Goal: Task Accomplishment & Management: Manage account settings

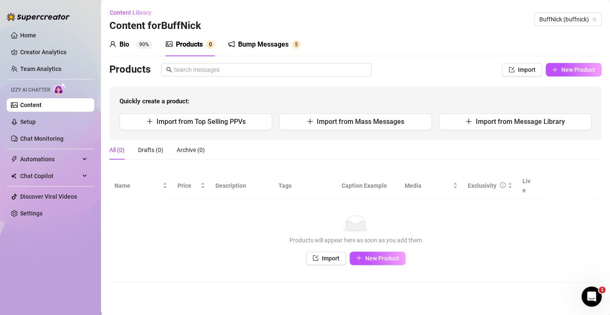
click at [116, 44] on icon "user" at bounding box center [112, 44] width 7 height 7
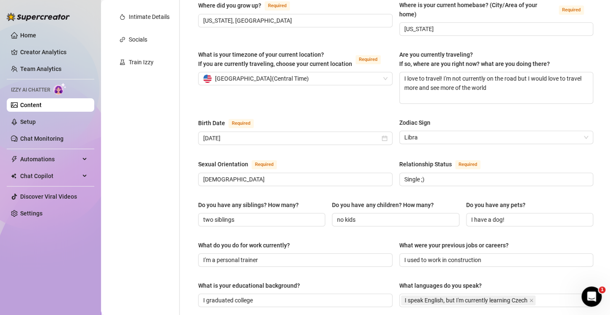
scroll to position [183, 0]
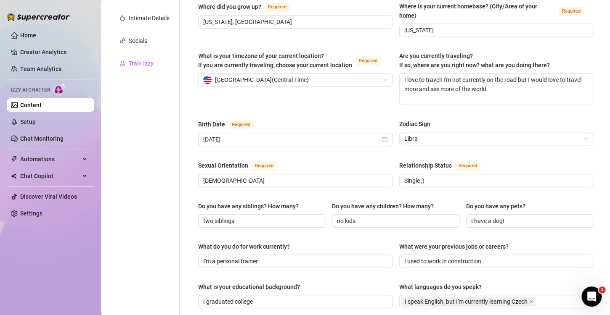
click at [144, 61] on div "Train Izzy" at bounding box center [141, 63] width 25 height 9
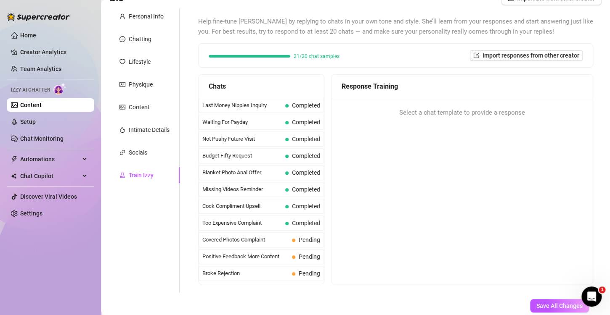
scroll to position [0, 0]
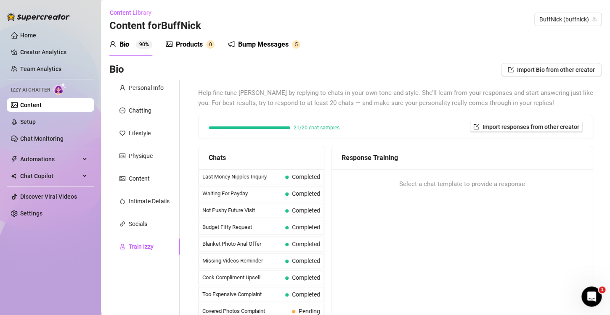
click at [196, 45] on div "Products" at bounding box center [189, 45] width 27 height 10
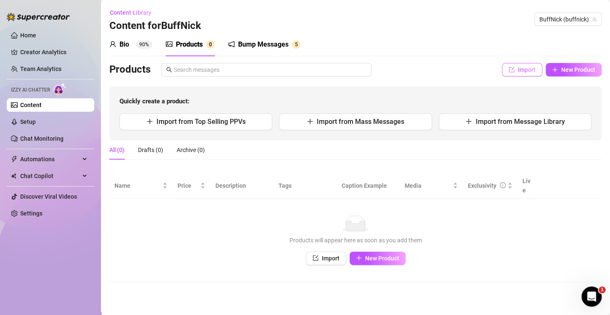
click at [530, 71] on span "Import" at bounding box center [527, 69] width 18 height 7
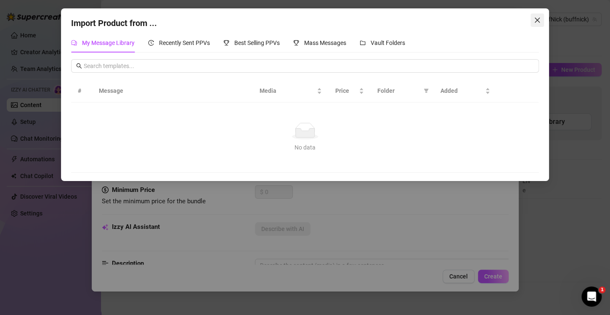
click at [537, 20] on icon "close" at bounding box center [536, 20] width 5 height 5
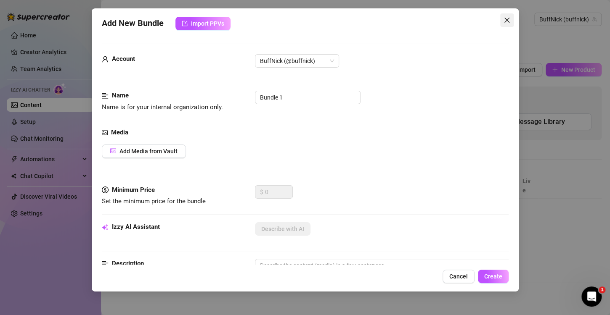
click at [500, 21] on span "Close" at bounding box center [506, 20] width 13 height 7
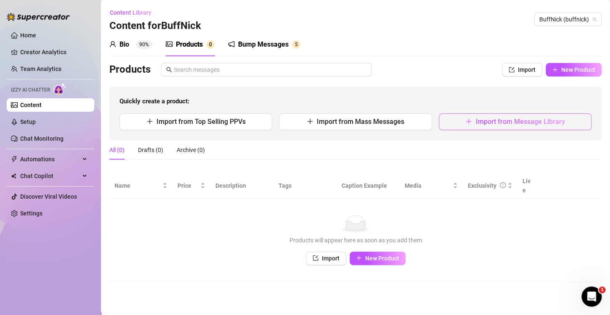
click at [454, 122] on button "Import from Message Library" at bounding box center [515, 122] width 153 height 17
type textarea "Type your message here..."
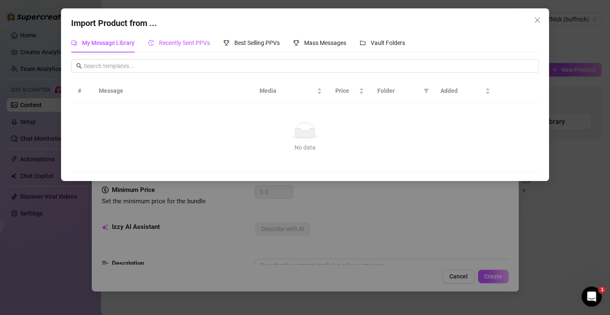
click at [185, 45] on span "Recently Sent PPVs" at bounding box center [184, 43] width 51 height 7
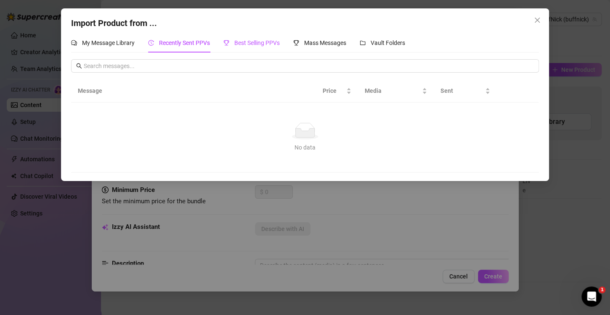
click at [249, 43] on span "Best Selling PPVs" at bounding box center [256, 43] width 45 height 7
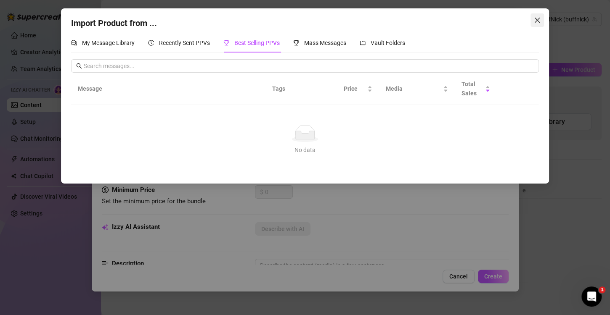
click at [537, 17] on icon "close" at bounding box center [537, 20] width 7 height 7
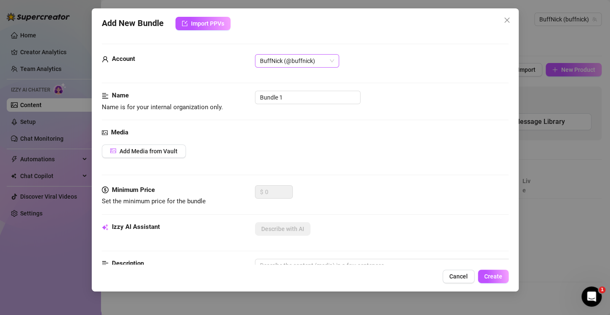
click at [319, 58] on span "BuffNick (@buffnick)" at bounding box center [297, 61] width 74 height 13
click at [506, 17] on icon "close" at bounding box center [506, 20] width 7 height 7
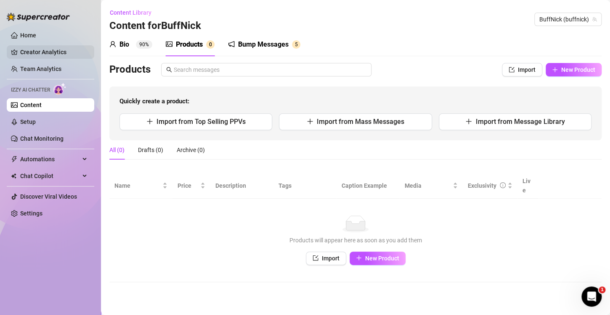
click at [46, 50] on link "Creator Analytics" at bounding box center [53, 51] width 67 height 13
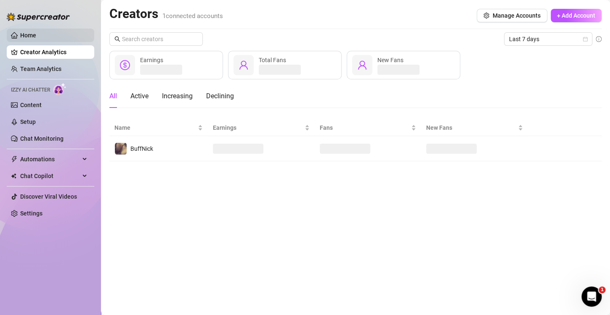
click at [36, 37] on link "Home" at bounding box center [28, 35] width 16 height 7
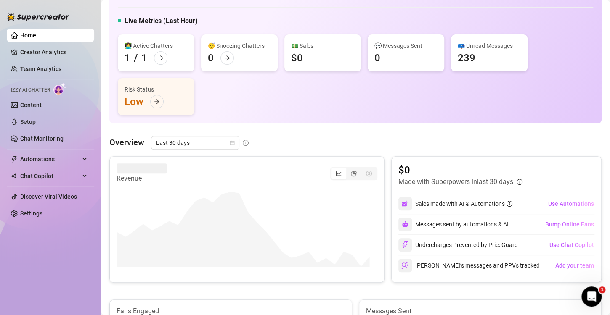
scroll to position [57, 0]
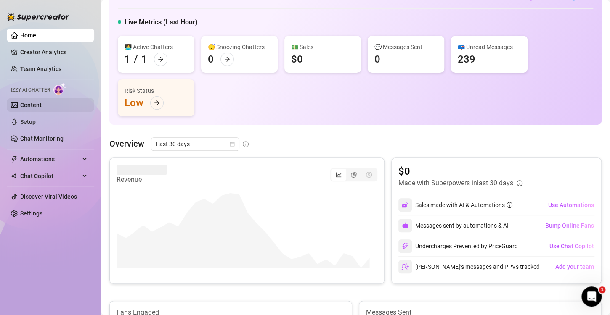
click at [35, 106] on link "Content" at bounding box center [30, 105] width 21 height 7
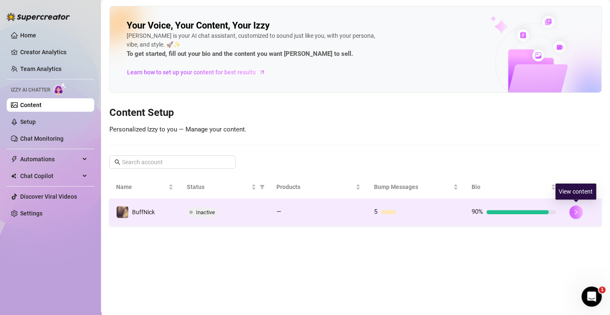
click at [577, 212] on icon "right" at bounding box center [576, 212] width 6 height 6
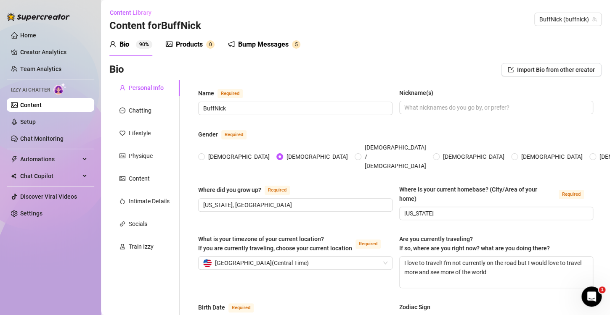
click at [193, 44] on div "Products" at bounding box center [189, 45] width 27 height 10
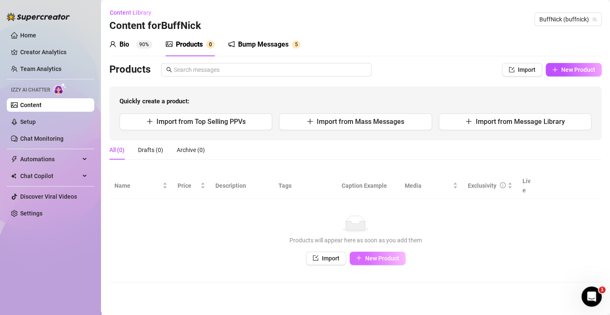
click at [382, 255] on span "New Product" at bounding box center [382, 258] width 34 height 7
type textarea "Type your message here..."
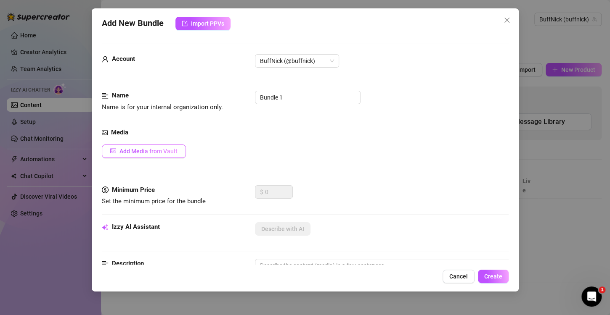
click at [175, 150] on span "Add Media from Vault" at bounding box center [148, 151] width 58 height 7
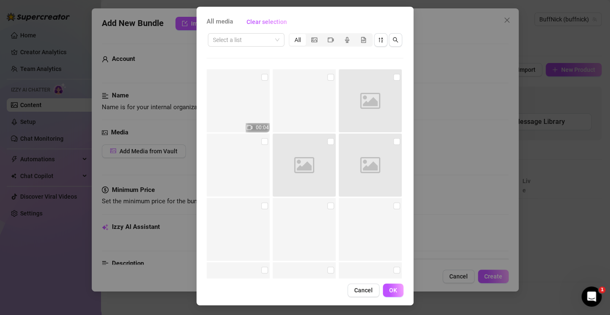
scroll to position [3920, 0]
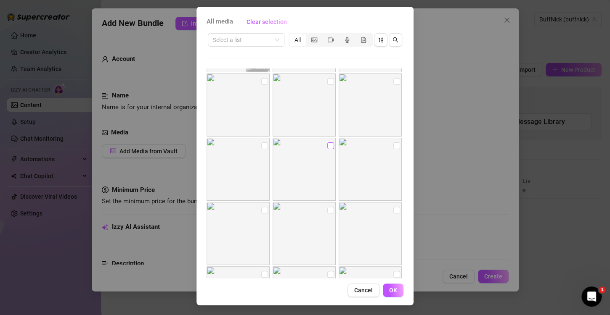
click at [327, 144] on input "checkbox" at bounding box center [330, 146] width 7 height 7
checkbox input "true"
click at [393, 293] on button "OK" at bounding box center [393, 290] width 21 height 13
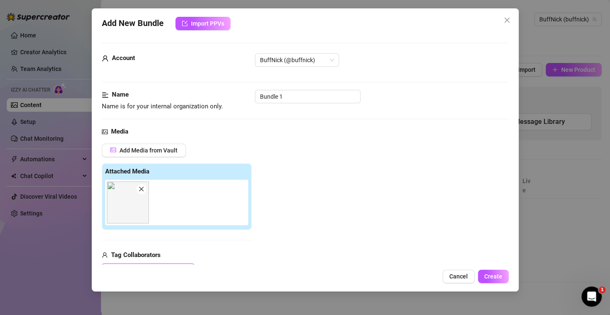
scroll to position [0, 0]
click at [305, 94] on input "Bundle 1" at bounding box center [308, 97] width 106 height 13
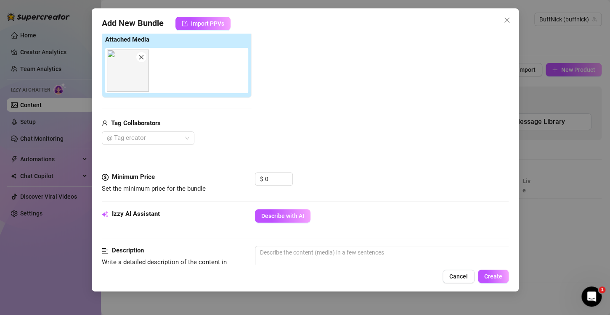
scroll to position [172, 0]
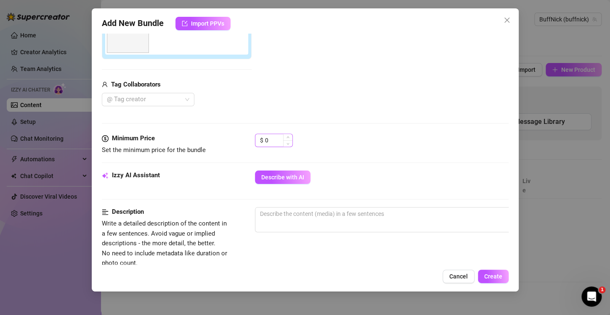
type input "Bum Pic"
click at [279, 138] on input "0" at bounding box center [278, 140] width 27 height 13
click at [288, 137] on icon "up" at bounding box center [287, 138] width 3 height 3
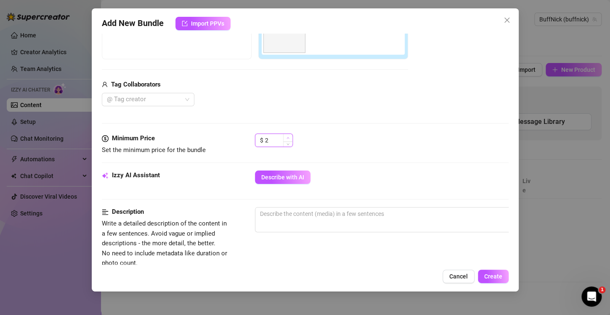
click at [288, 137] on icon "up" at bounding box center [287, 138] width 3 height 3
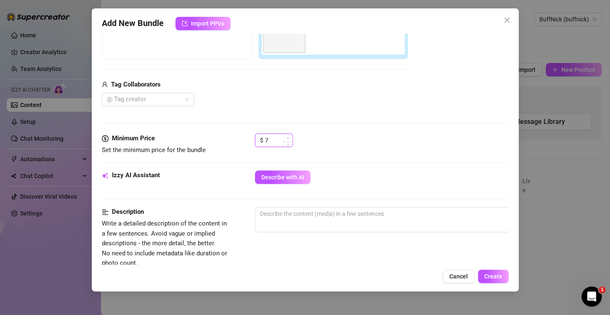
click at [288, 137] on icon "up" at bounding box center [287, 138] width 3 height 3
type input "9"
click at [288, 137] on icon "up" at bounding box center [287, 138] width 3 height 3
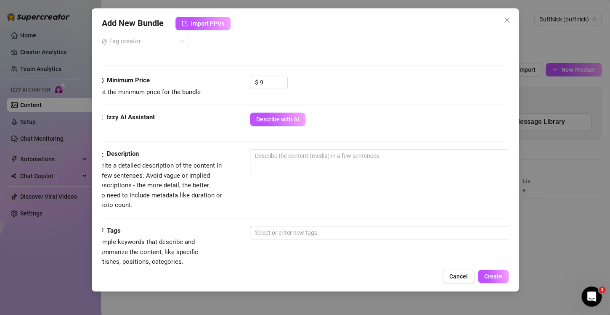
scroll to position [230, 0]
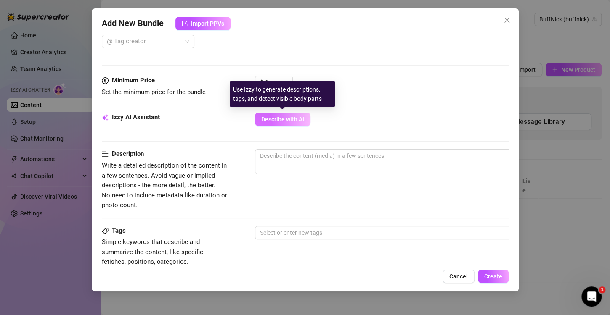
click at [289, 121] on span "Describe with AI" at bounding box center [282, 119] width 43 height 7
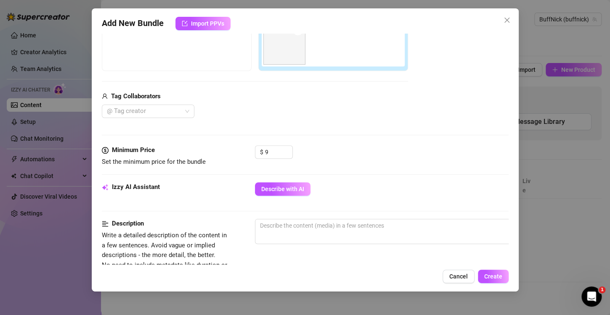
scroll to position [71, 0]
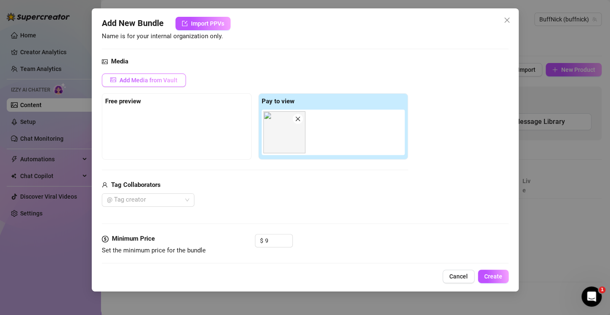
click at [175, 80] on span "Add Media from Vault" at bounding box center [148, 80] width 58 height 7
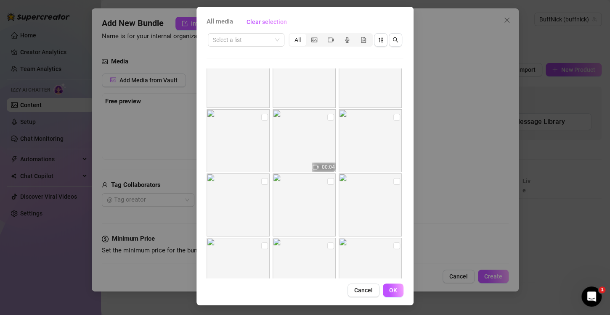
scroll to position [4141, 0]
click at [327, 119] on input "checkbox" at bounding box center [330, 117] width 7 height 7
checkbox input "true"
click at [389, 289] on span "OK" at bounding box center [393, 290] width 8 height 7
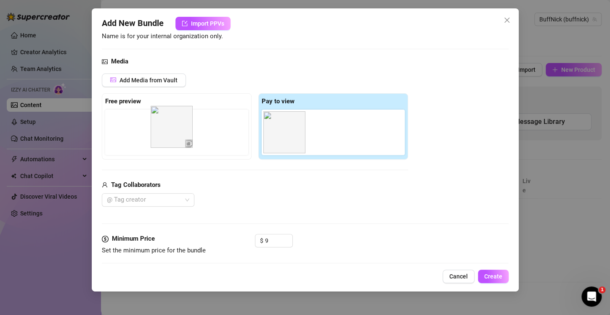
drag, startPoint x: 323, startPoint y: 143, endPoint x: 151, endPoint y: 135, distance: 172.2
click at [151, 135] on div "Free preview Pay to view" at bounding box center [255, 126] width 306 height 66
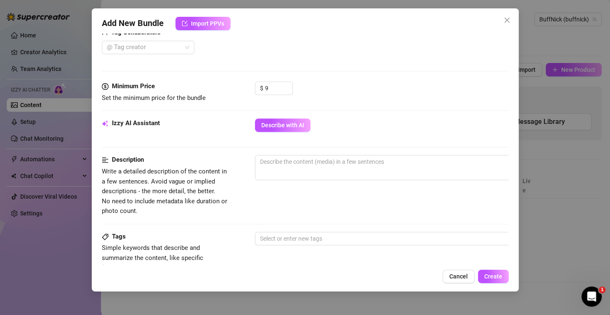
scroll to position [223, 0]
type input "8"
click at [288, 94] on span "Decrease Value" at bounding box center [287, 91] width 9 height 8
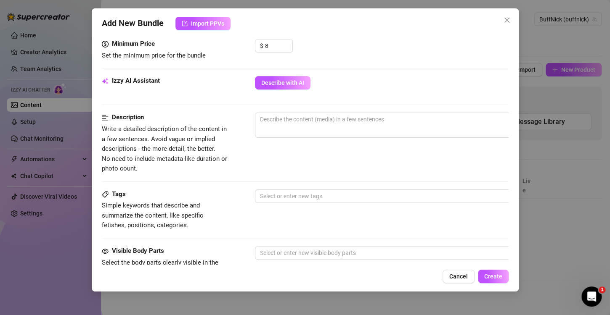
click at [246, 156] on div "Description Write a detailed description of the content in a few sentences. Avo…" at bounding box center [305, 143] width 407 height 61
click at [278, 120] on textarea at bounding box center [402, 119] width 294 height 13
type textarea "G"
type textarea "Ge"
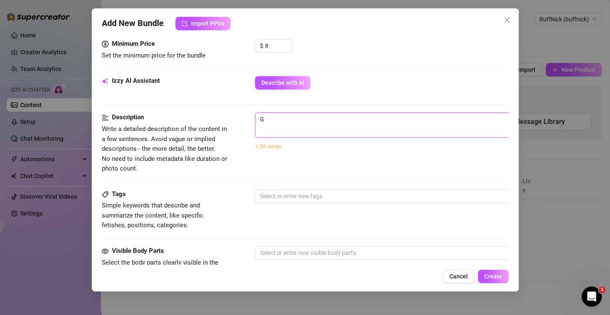
type textarea "Ge"
type textarea "Get"
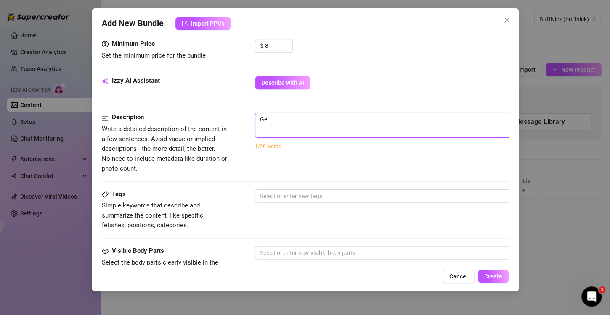
type textarea "Get a"
type textarea "Get a u"
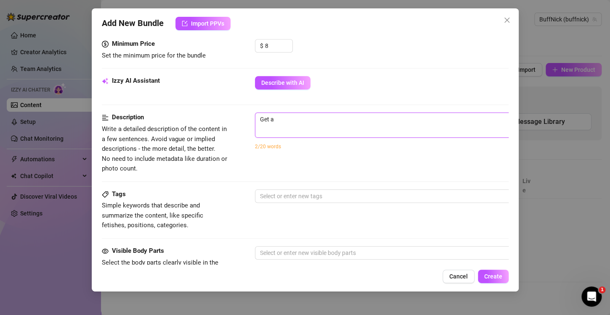
type textarea "Get a u"
type textarea "Get a up"
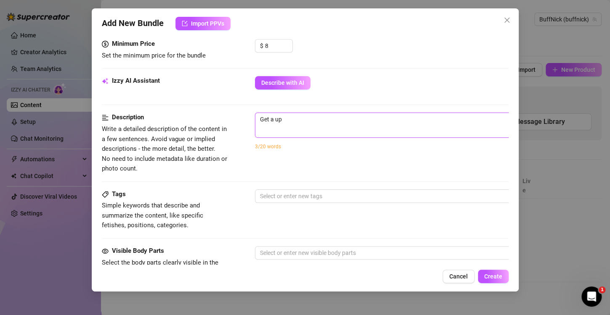
type textarea "Get a up s"
type textarea "Get a up"
type textarea "Get a up c"
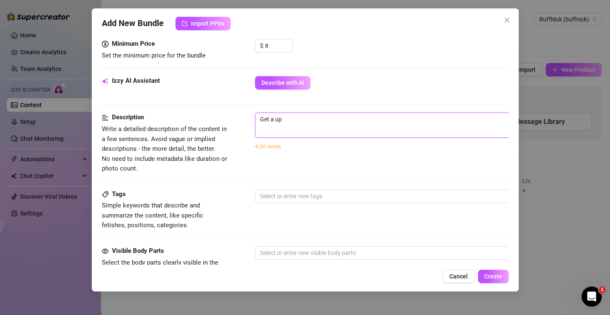
type textarea "Get a up c"
type textarea "Get a up cl"
type textarea "Get a up clo"
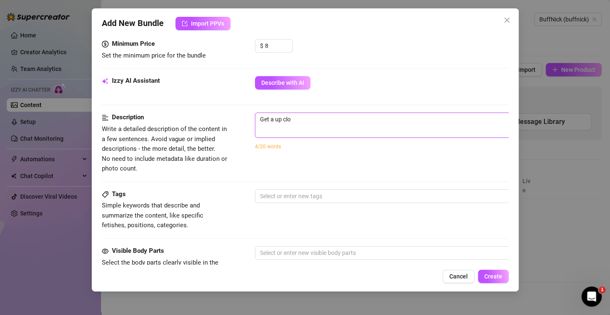
type textarea "Get a up clos"
type textarea "Get a up close"
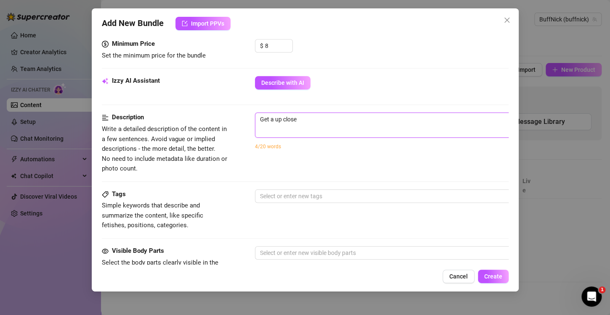
type textarea "Get a up close"
type textarea "Get a up close a"
type textarea "Get a up close an"
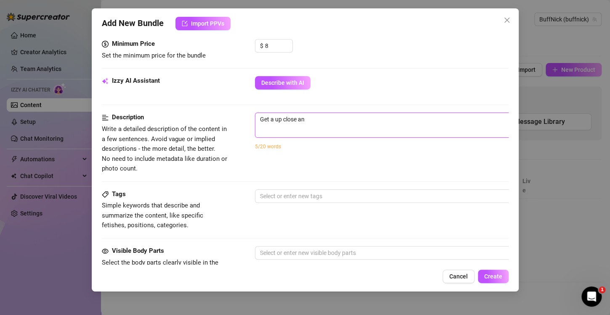
type textarea "Get a up close and"
type textarea "Get a up close and p"
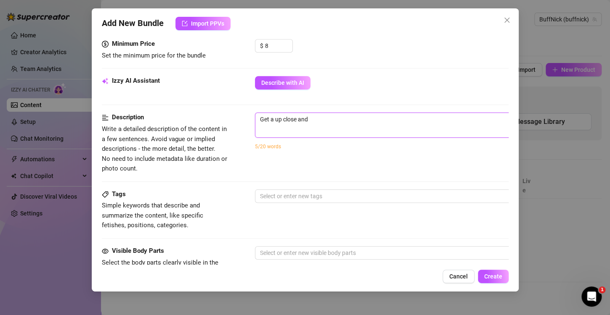
type textarea "Get a up close and p"
type textarea "Get a up close and pe"
type textarea "Get a up close and per"
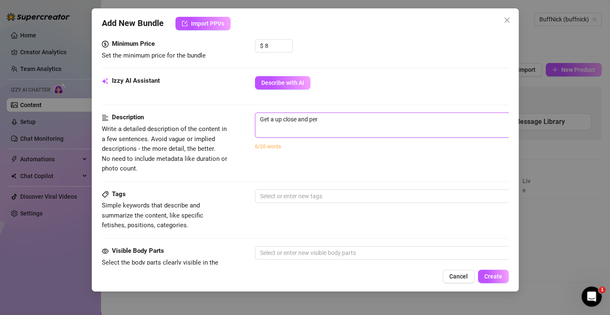
type textarea "Get a up close and pers"
type textarea "Get a up close and perso"
type textarea "Get a up close and person"
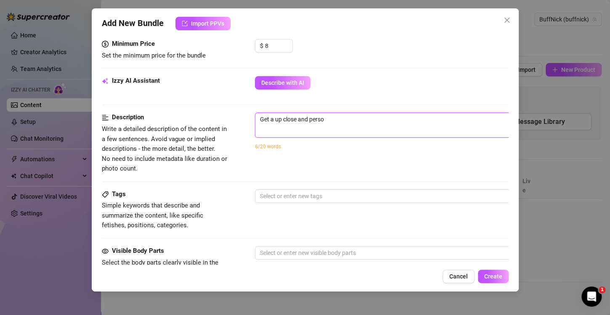
type textarea "Get a up close and person"
type textarea "Get a up close and persona"
type textarea "Get a up close and personal"
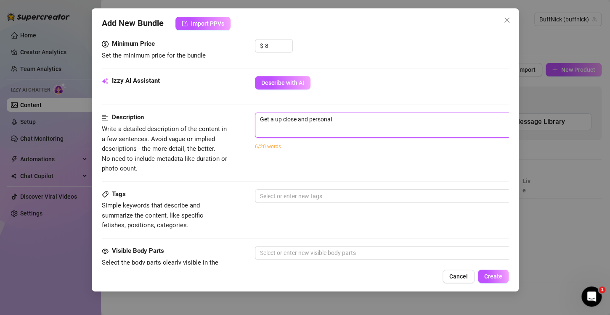
type textarea "Get a up close and personal"
type textarea "Get a up close and personal v"
type textarea "Get a up close and personal vi"
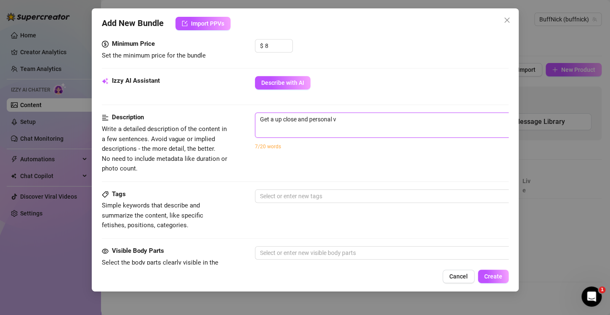
type textarea "Get a up close and personal vi"
type textarea "Get a up close and personal vie"
type textarea "Get a up close and personal view"
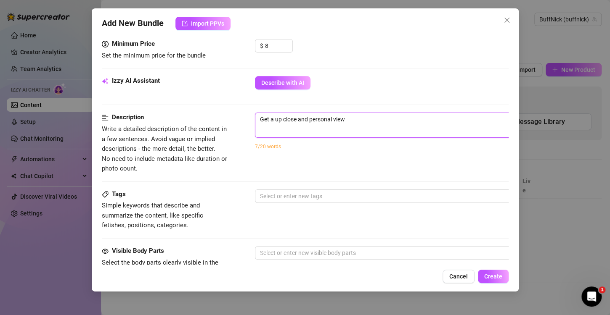
type textarea "Get a up close and personal view"
type textarea "Get a up close and personal view o"
type textarea "Get a up close and personal view of"
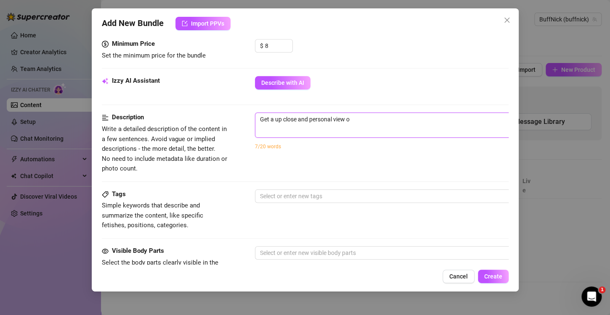
type textarea "Get a up close and personal view of"
type textarea "Get a up close and personal view of t"
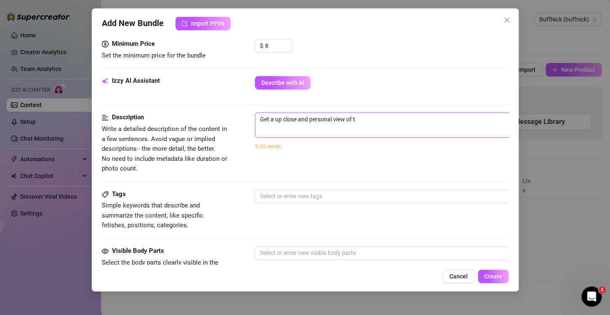
type textarea "Get a up close and personal view of th"
type textarea "Get a up close and personal view of thi"
type textarea "Get a up close and personal view of this"
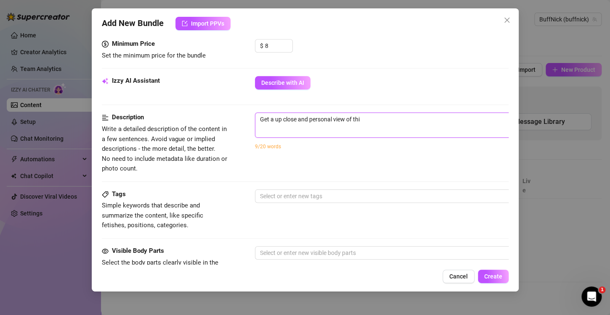
type textarea "Get a up close and personal view of this"
type textarea "Get a up close and personal view of this s"
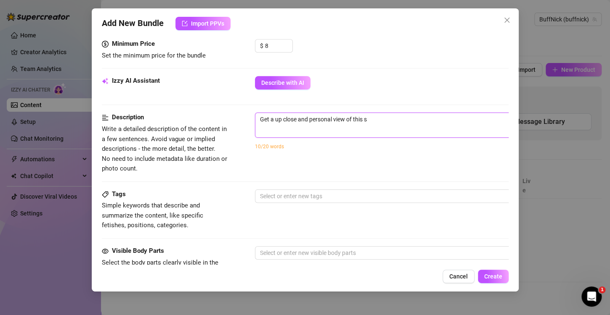
type textarea "Get a up close and personal view of this sm"
type textarea "Get a up close and personal view of this smo"
type textarea "Get a up close and personal view of this smoo"
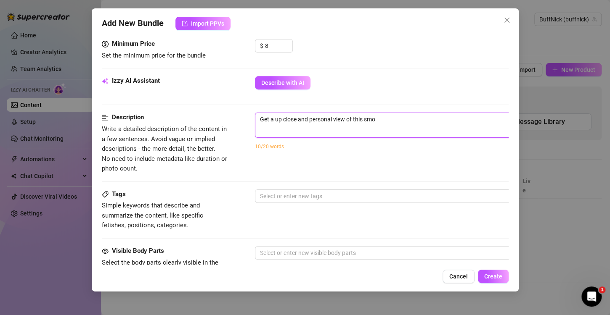
type textarea "Get a up close and personal view of this smoo"
type textarea "Get a up close and personal view of this [PERSON_NAME]"
type textarea "Get a up close and personal view of this smooth"
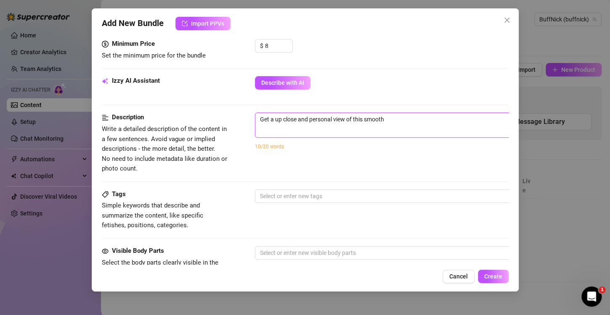
type textarea "Get a up close and personal view of this smooth"
type textarea "Get a up close and personal view of this smooth b"
type textarea "Get a up close and personal view of this smooth bu"
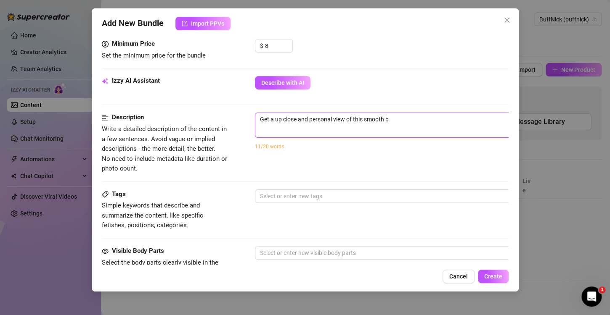
type textarea "Get a up close and personal view of this smooth bu"
type textarea "Get a up close and personal view of this smooth bub"
type textarea "Get a up close and personal view of this smooth [PERSON_NAME]"
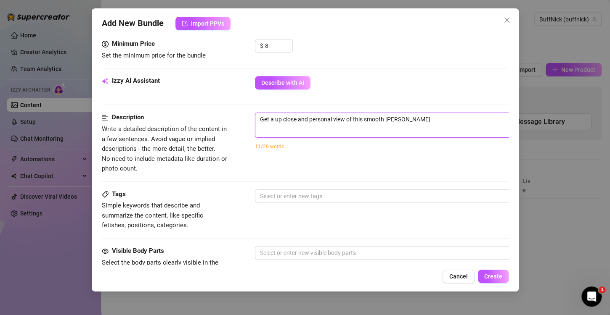
type textarea "Get a up close and personal view of this smooth bubbl"
type textarea "Get a up close and personal view of this smooth bubble"
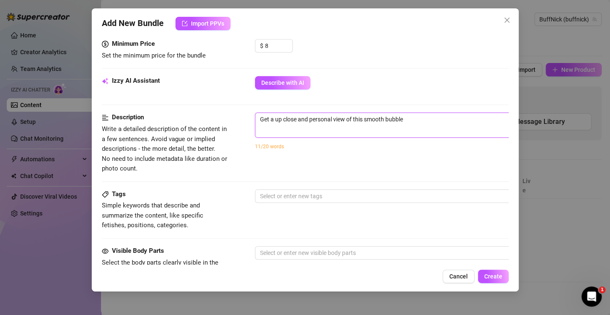
type textarea "Get a up close and personal view of this smooth bubble"
type textarea "Get a up close and personal view of this smooth bubble b"
type textarea "Get a up close and personal view of this smooth bubble bu"
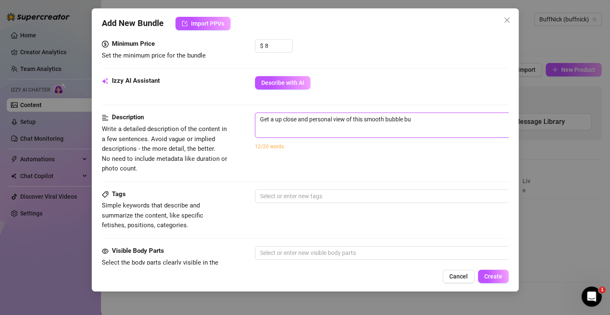
type textarea "Get a up close and personal view of this smooth bubble but"
type textarea "Get a up close and personal view of this smooth bubble butt"
click at [405, 121] on textarea "Get a up close and personal view of this smooth bubble butt" at bounding box center [402, 119] width 294 height 13
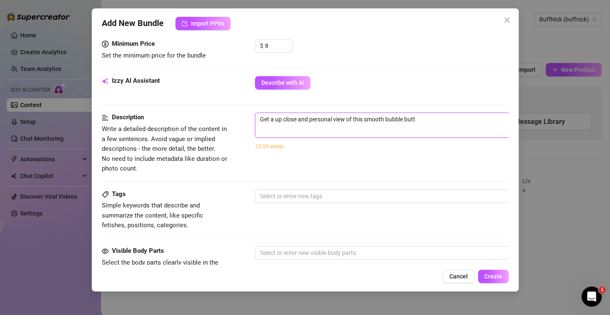
type textarea "Get a up close and personal view of this smooth bubbl butt"
type textarea "Get a up close and personal view of this smooth [PERSON_NAME] butt"
type textarea "Get a up close and personal view of this smooth bub butt"
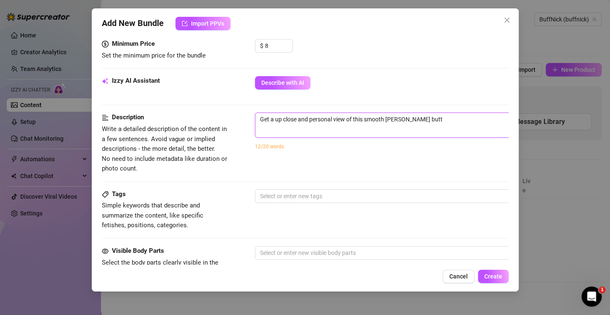
type textarea "Get a up close and personal view of this smooth bub butt"
type textarea "Get a up close and personal view of this smooth bu butt"
type textarea "Get a up close and personal view of this smooth b butt"
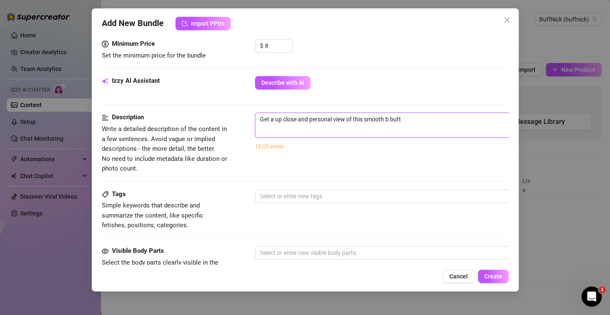
type textarea "Get a up close and personal view of this smooth butt"
type textarea "Get a up close and personal view of this smooth m butt"
type textarea "Get a up close and personal view of this smooth [PERSON_NAME]"
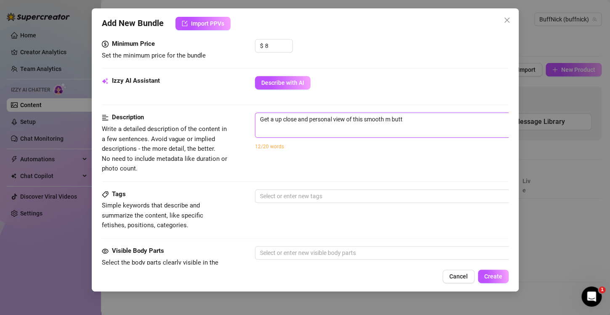
type textarea "Get a up close and personal view of this smooth [PERSON_NAME]"
type textarea "Get a up close and personal view of this smooth msu butt"
type textarea "Get a up close and personal view of this smooth msuc butt"
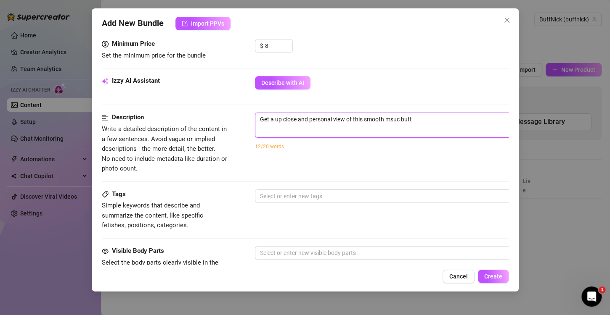
type textarea "Get a up close and personal view of this smooth msucl butt"
type textarea "Get a up close and personal view of this smooth msucle butt"
type textarea "Get a up close and personal view of this smooth msucl butt"
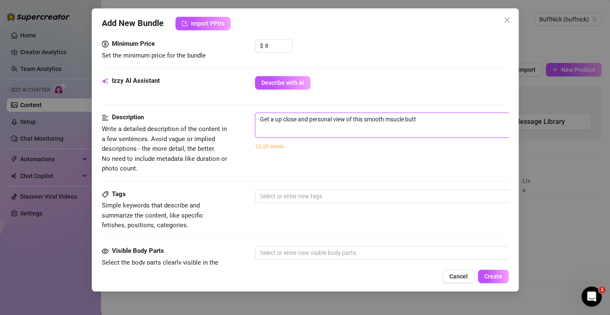
type textarea "Get a up close and personal view of this smooth msucl butt"
type textarea "Get a up close and personal view of this smooth msuc butt"
type textarea "Get a up close and personal view of this smooth msu butt"
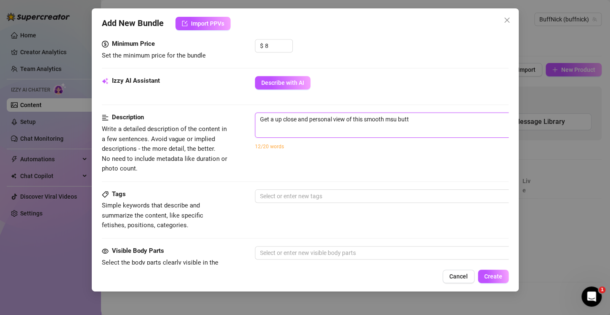
type textarea "Get a up close and personal view of this smooth [PERSON_NAME]"
type textarea "Get a up close and personal view of this smooth m butt"
type textarea "Get a up close and personal view of this smooth mu butt"
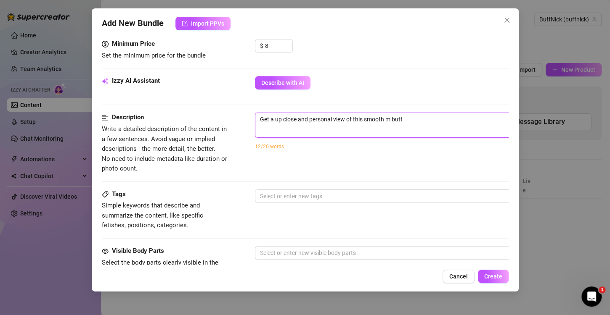
type textarea "Get a up close and personal view of this smooth mu butt"
type textarea "Get a up close and personal view of this smooth mus butt"
type textarea "Get a up close and personal view of this smooth musc butt"
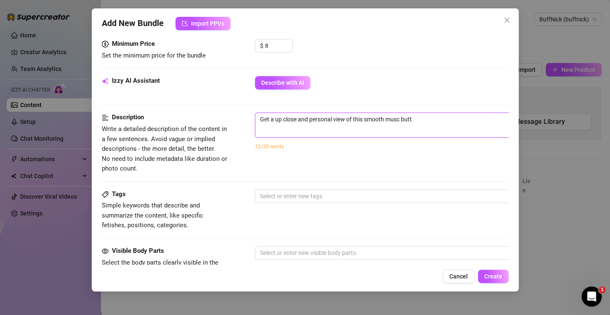
type textarea "Get a up close and personal view of this smooth muscl butt"
type textarea "Get a up close and personal view of this [MEDICAL_DATA] butt"
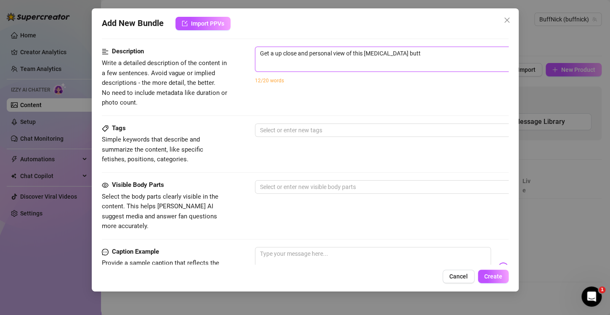
type textarea "Get a up close and personal view of this [MEDICAL_DATA] butt"
click at [394, 87] on div "Get a up close and personal view of this [MEDICAL_DATA] butt 59 / 1000 12/20 wo…" at bounding box center [402, 71] width 294 height 48
click at [425, 59] on span "Get a up close and personal view of this [MEDICAL_DATA] butt 59 / 1000" at bounding box center [402, 59] width 294 height 25
click at [427, 54] on textarea "Get a up close and personal view of this [MEDICAL_DATA] butt" at bounding box center [402, 53] width 294 height 13
type textarea "Get a up close and personal view of this [MEDICAL_DATA] butt"
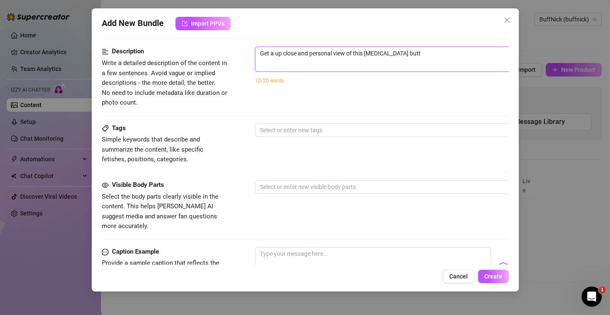
type textarea "Get a up close and personal view of this [MEDICAL_DATA] butt"
type textarea "Get a up close and personal view of this [MEDICAL_DATA] butt a"
type textarea "Get a up close and personal view of this [MEDICAL_DATA] butt as"
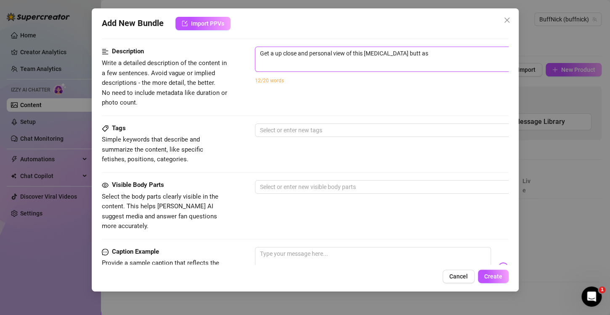
type textarea "Get a up close and personal view of this [MEDICAL_DATA] butt as"
type textarea "Get a up close and personal view of this [MEDICAL_DATA] butt as I"
type textarea "Get a up close and personal view of this [MEDICAL_DATA] butt as I s"
type textarea "Get a up close and personal view of this [MEDICAL_DATA] butt as I sh"
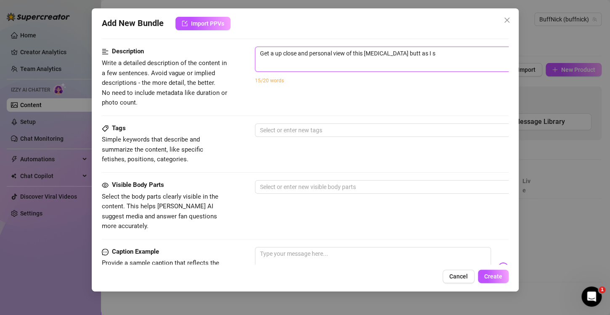
type textarea "Get a up close and personal view of this [MEDICAL_DATA] butt as I sh"
type textarea "Get a up close and personal view of this [MEDICAL_DATA] butt as I sho"
type textarea "Get a up close and personal view of this [MEDICAL_DATA] butt as I show"
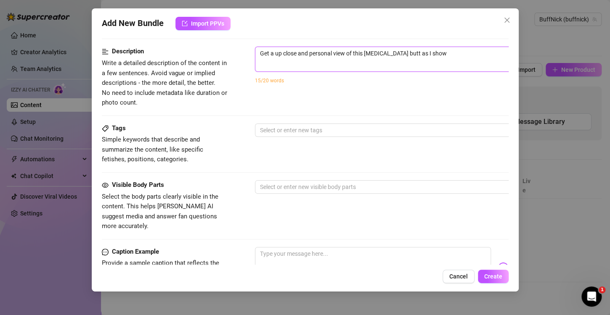
type textarea "Get a up close and personal view of this [MEDICAL_DATA] butt as I show"
type textarea "Get a up close and personal view of this [MEDICAL_DATA] butt as I show i"
type textarea "Get a up close and personal view of this [MEDICAL_DATA] butt as I show it"
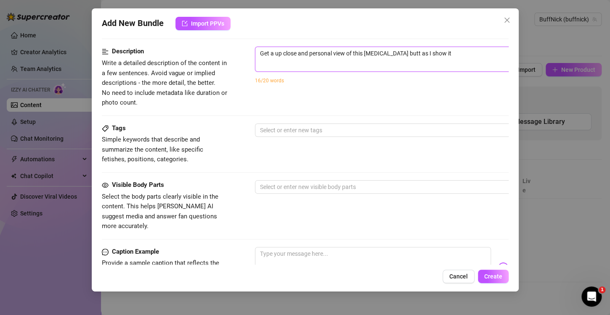
type textarea "Get a up close and personal view of this [MEDICAL_DATA] butt as I show it"
type textarea "Get a up close and personal view of this [MEDICAL_DATA] butt as I show it o"
type textarea "Get a up close and personal view of this [MEDICAL_DATA] butt as I show it of"
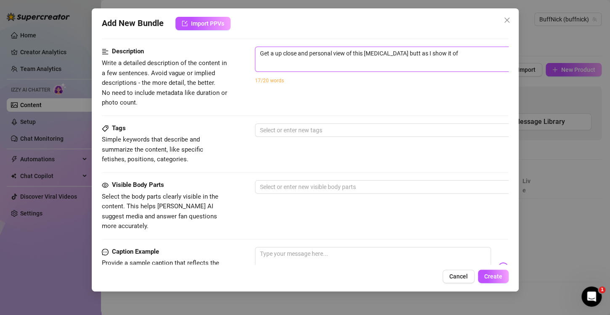
type textarea "Get a up close and personal view of this [MEDICAL_DATA] butt as I show it off"
click at [358, 126] on div at bounding box center [398, 130] width 282 height 12
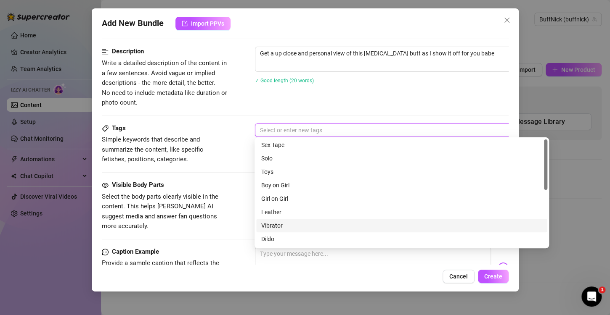
scroll to position [0, 0]
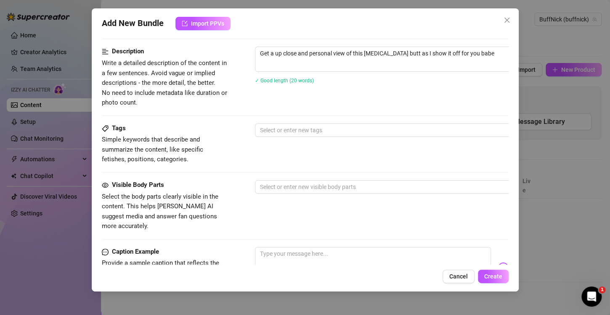
click at [241, 163] on div "Tags Simple keywords that describe and summarize the content, like specific fet…" at bounding box center [305, 144] width 407 height 41
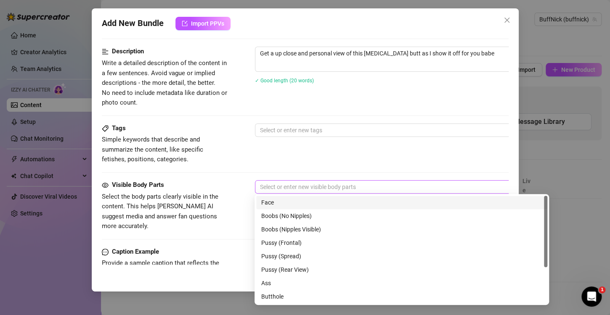
click at [277, 184] on div at bounding box center [398, 187] width 282 height 12
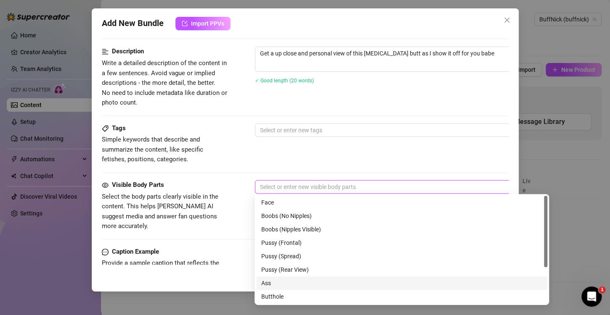
click at [270, 281] on div "Ass" at bounding box center [401, 283] width 281 height 9
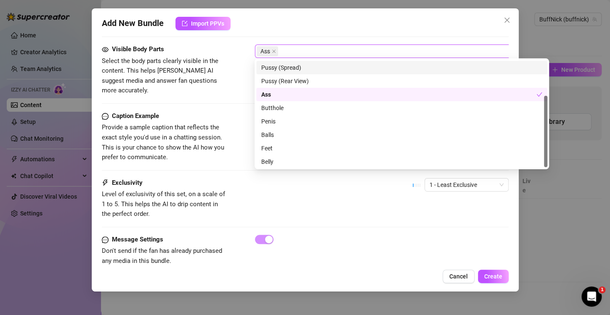
scroll to position [468, 0]
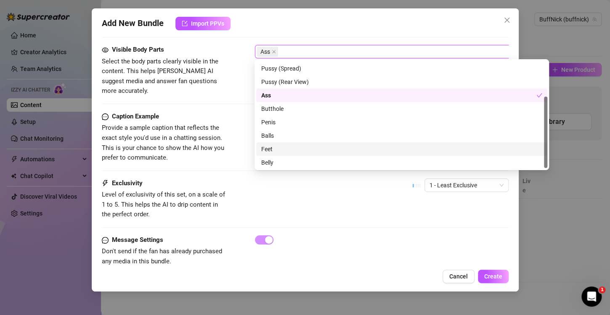
click at [277, 147] on div "Feet" at bounding box center [401, 149] width 281 height 9
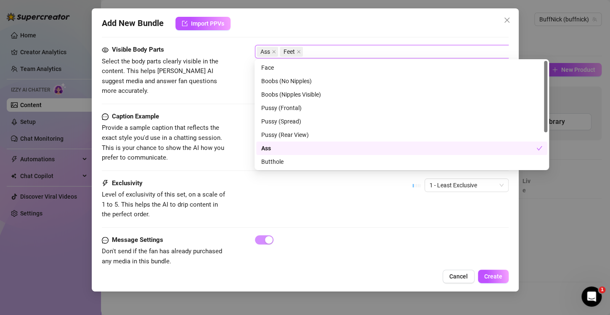
scroll to position [54, 0]
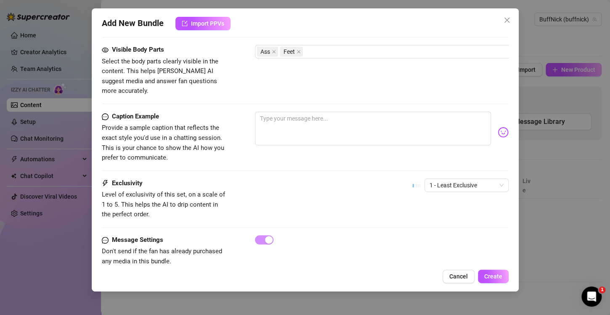
click at [234, 160] on div "Caption Example Provide a sample caption that reflects the exact style you'd us…" at bounding box center [305, 145] width 407 height 67
click at [305, 121] on textarea at bounding box center [373, 129] width 236 height 34
click at [497, 127] on img at bounding box center [502, 132] width 11 height 11
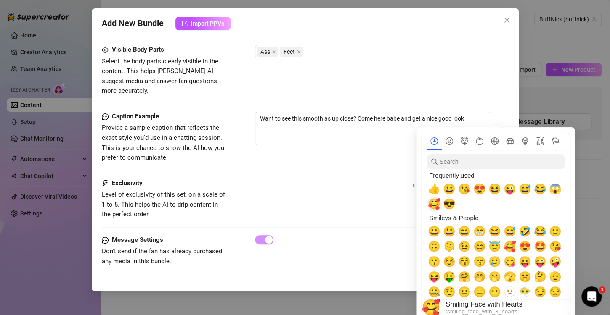
click at [434, 202] on span "🥰" at bounding box center [434, 204] width 13 height 12
click at [446, 206] on span "😎" at bounding box center [449, 204] width 13 height 12
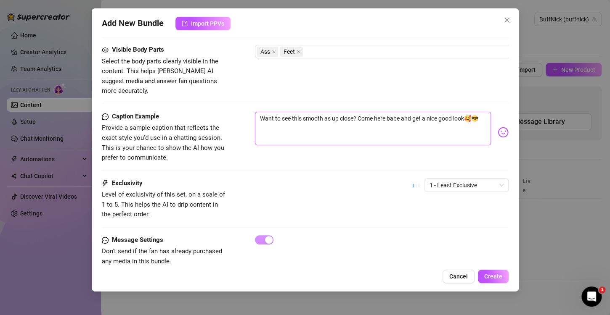
click at [476, 112] on textarea "Want to see this smooth as up close? Come here babe and get a nice good look🥰😎" at bounding box center [373, 129] width 236 height 34
click at [476, 112] on textarea "Want to see this smooth as up close? Come here babe and get a nice good look😎" at bounding box center [373, 129] width 236 height 34
click at [498, 127] on img at bounding box center [502, 132] width 11 height 11
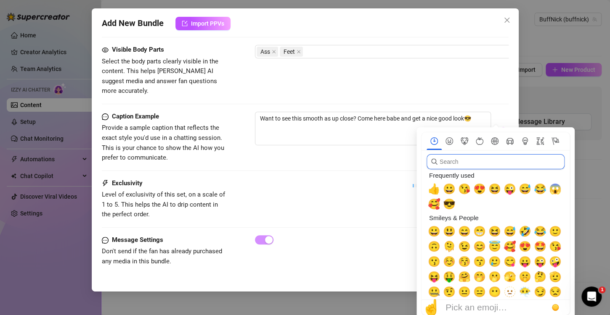
click at [471, 160] on input "search" at bounding box center [495, 161] width 138 height 15
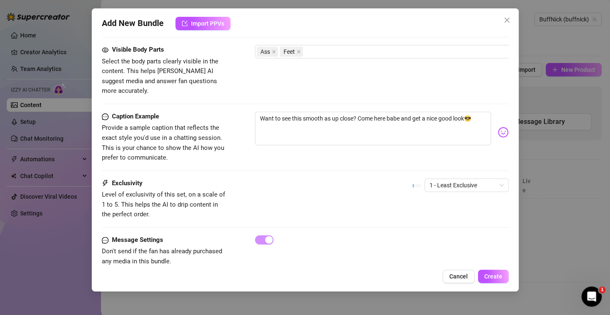
click at [497, 127] on img at bounding box center [502, 132] width 11 height 11
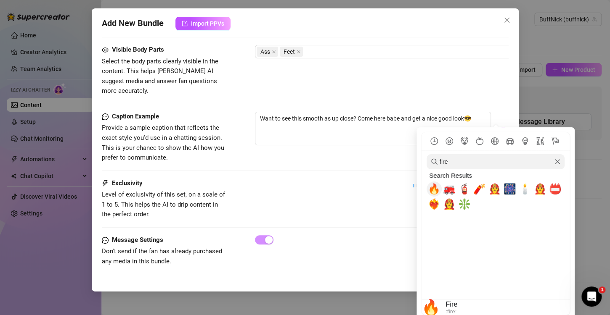
click at [432, 192] on span "🔥" at bounding box center [434, 189] width 13 height 12
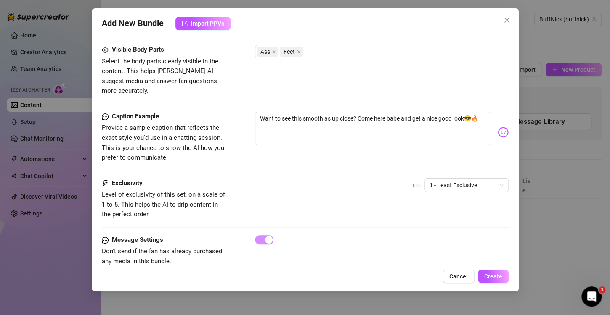
click at [364, 152] on div "Caption Example Provide a sample caption that reflects the exact style you'd us…" at bounding box center [305, 145] width 407 height 67
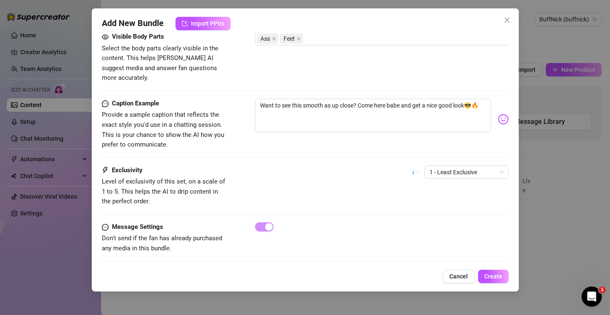
drag, startPoint x: 364, startPoint y: 152, endPoint x: 314, endPoint y: 155, distance: 50.1
click at [314, 166] on div "Exclusivity Level of exclusivity of this set, on a scale of 1 to 5. This helps …" at bounding box center [305, 186] width 407 height 41
click at [439, 166] on span "1 - Least Exclusive" at bounding box center [466, 172] width 74 height 13
click at [361, 168] on div "Exclusivity Level of exclusivity of this set, on a scale of 1 to 5. This helps …" at bounding box center [305, 186] width 407 height 41
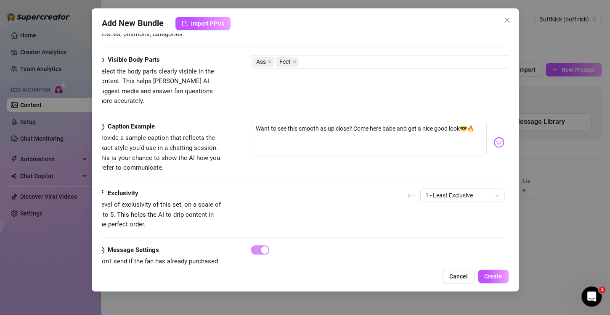
scroll to position [457, 4]
click at [255, 123] on textarea "Want to see this smooth as up close? Come here babe and get a nice good look😎🔥" at bounding box center [369, 140] width 236 height 34
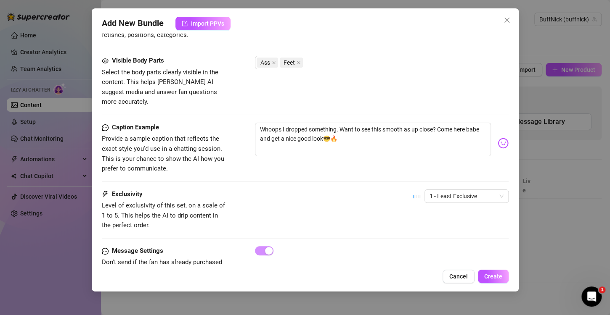
scroll to position [481, 0]
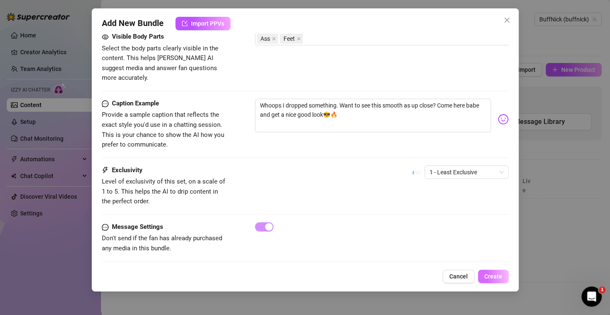
click at [497, 278] on span "Create" at bounding box center [493, 276] width 18 height 7
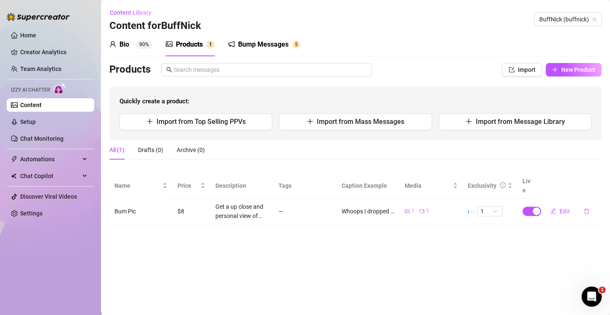
click at [262, 47] on div "Bump Messages" at bounding box center [263, 45] width 50 height 10
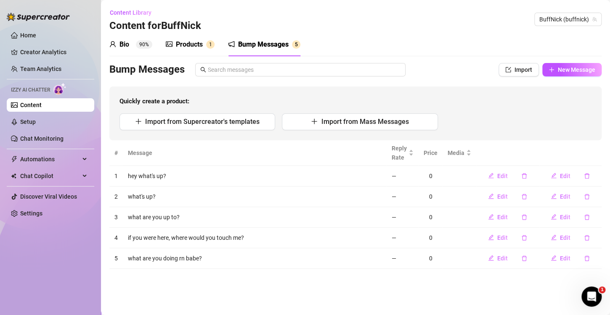
drag, startPoint x: 519, startPoint y: 67, endPoint x: 454, endPoint y: 48, distance: 68.5
click at [454, 48] on div "Bio 90% Products 1 Bump Messages 5 Bio Import Bio from other creator Personal I…" at bounding box center [355, 151] width 492 height 236
click at [222, 123] on span "Import from Supercreator's templates" at bounding box center [202, 122] width 114 height 8
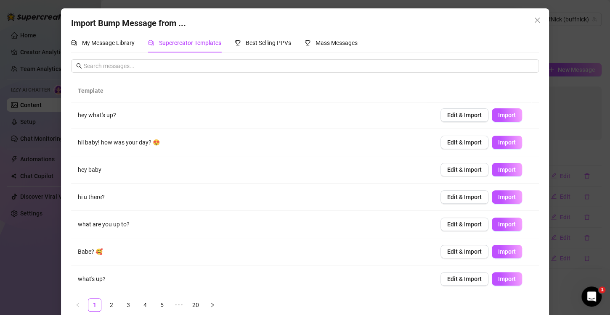
scroll to position [56, 0]
click at [498, 145] on span "Import" at bounding box center [507, 142] width 18 height 7
click at [534, 24] on button "Close" at bounding box center [536, 19] width 13 height 13
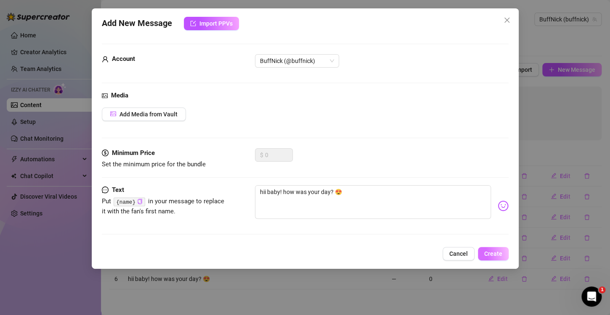
click at [491, 255] on span "Create" at bounding box center [493, 254] width 18 height 7
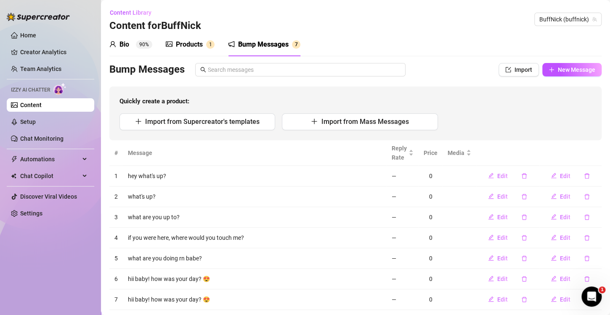
scroll to position [19, 0]
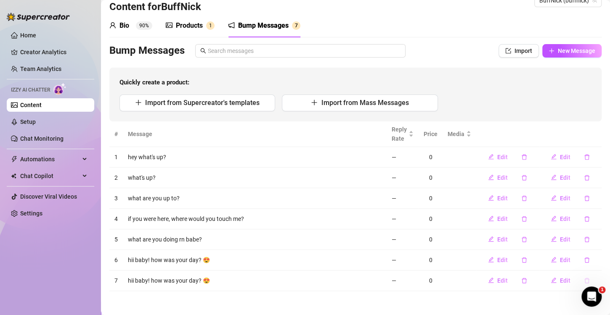
click at [584, 280] on icon "delete" at bounding box center [587, 281] width 6 height 6
click at [593, 266] on span "Yes" at bounding box center [588, 265] width 10 height 7
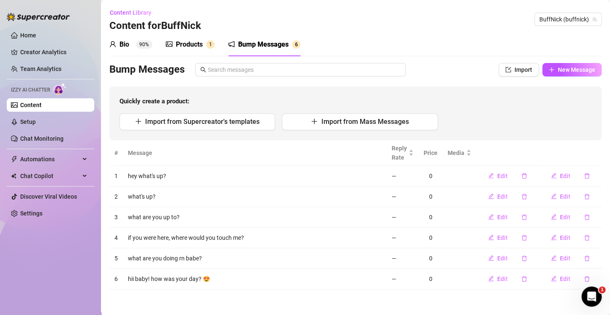
scroll to position [0, 0]
click at [376, 89] on div "Quickly create a product: Import from Supercreator's templates Import from Mass…" at bounding box center [355, 114] width 492 height 54
click at [195, 40] on div "Products" at bounding box center [189, 45] width 27 height 10
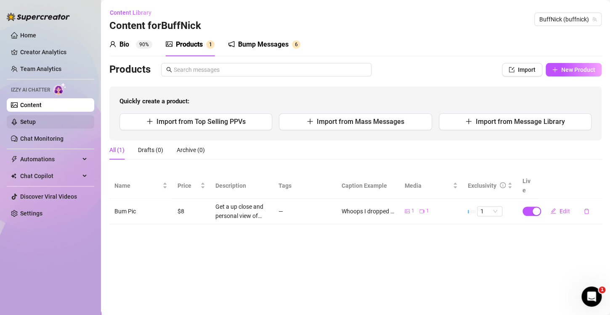
drag, startPoint x: 45, startPoint y: 119, endPoint x: 22, endPoint y: 122, distance: 23.3
click at [22, 122] on link "Setup" at bounding box center [28, 122] width 16 height 7
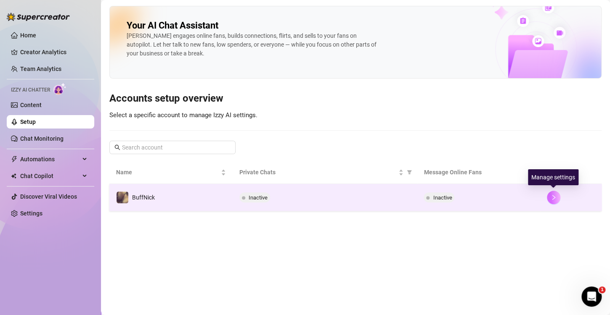
click at [552, 198] on icon "right" at bounding box center [553, 198] width 6 height 6
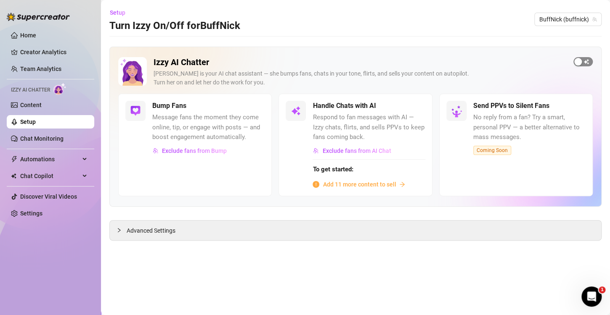
click at [587, 59] on span "button" at bounding box center [582, 61] width 19 height 9
click at [411, 105] on div "button" at bounding box center [411, 106] width 8 height 8
click at [353, 184] on span "Add 11 more content to sell" at bounding box center [359, 184] width 73 height 9
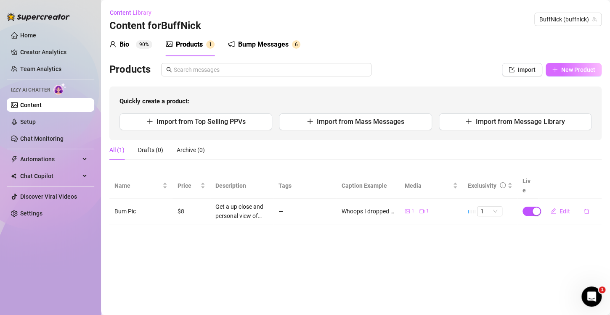
click at [557, 68] on icon "plus" at bounding box center [555, 70] width 6 height 6
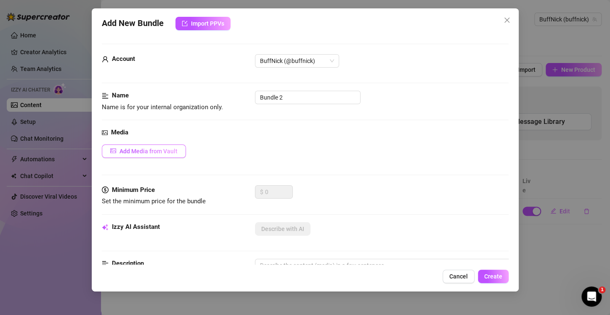
click at [169, 151] on span "Add Media from Vault" at bounding box center [148, 151] width 58 height 7
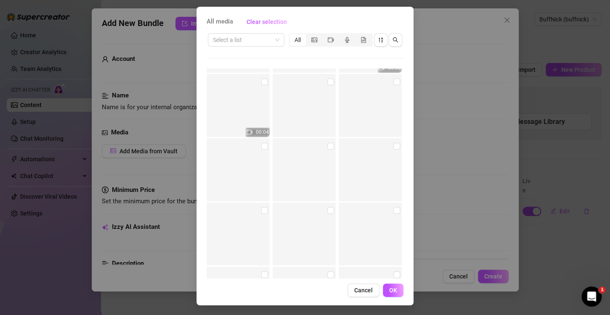
scroll to position [3780, 0]
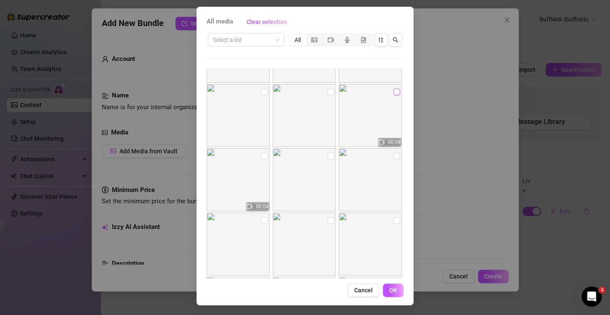
click at [393, 91] on input "checkbox" at bounding box center [396, 92] width 7 height 7
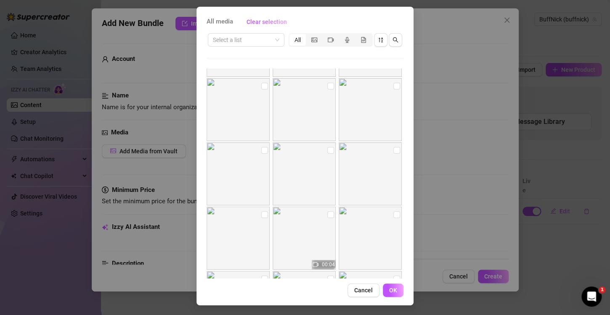
scroll to position [4036, 0]
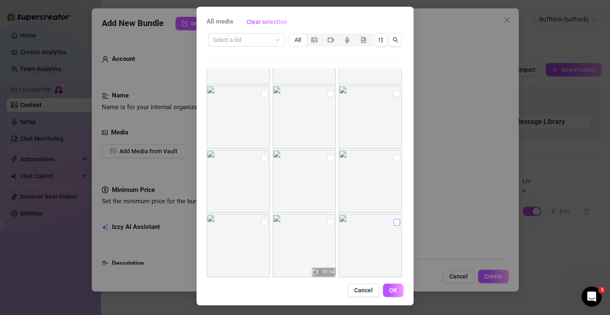
click at [393, 222] on input "checkbox" at bounding box center [396, 222] width 7 height 7
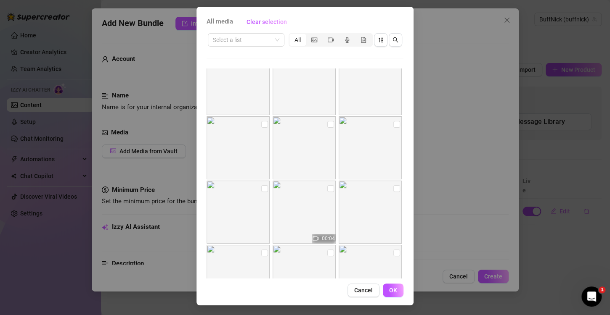
scroll to position [4070, 0]
click at [393, 190] on input "checkbox" at bounding box center [396, 188] width 7 height 7
click at [390, 291] on span "OK" at bounding box center [393, 290] width 8 height 7
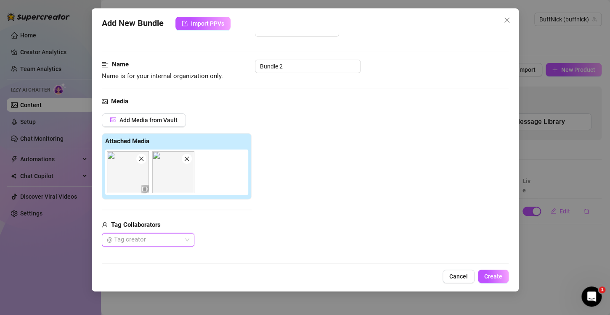
scroll to position [30, 0]
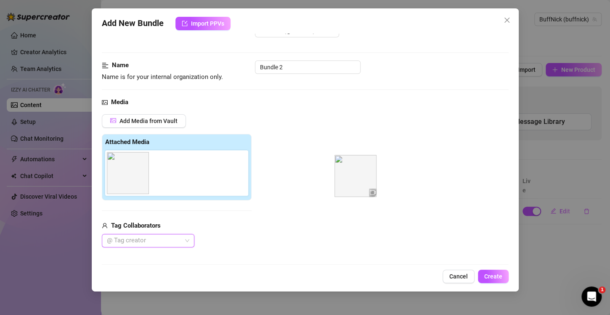
drag, startPoint x: 136, startPoint y: 176, endPoint x: 366, endPoint y: 179, distance: 230.0
click at [366, 179] on div "Add Media from Vault Attached Media Tag Collaborators @ Tag creator" at bounding box center [305, 181] width 407 height 134
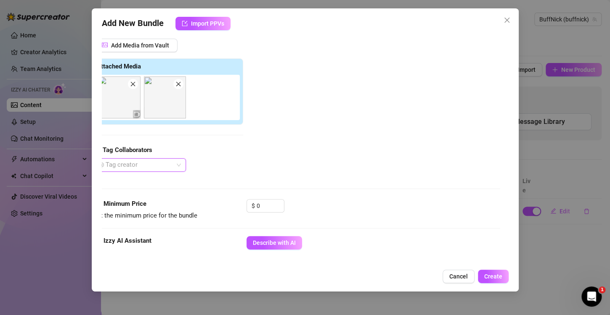
scroll to position [135, 8]
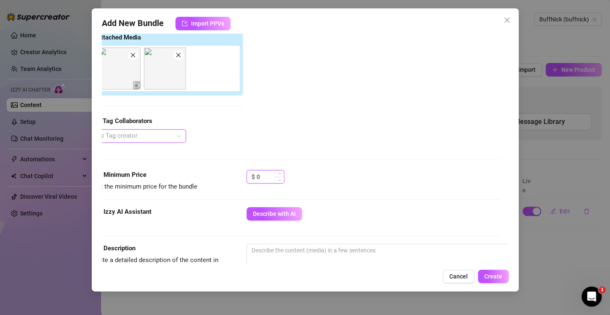
click at [270, 175] on input "0" at bounding box center [270, 177] width 27 height 13
click at [279, 174] on icon "up" at bounding box center [279, 174] width 3 height 3
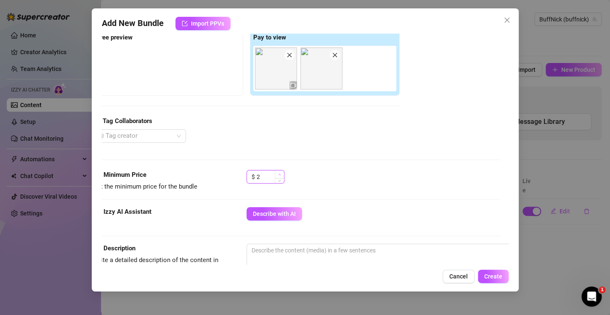
click at [279, 174] on icon "up" at bounding box center [279, 174] width 3 height 3
click at [307, 139] on div "@ Tag creator" at bounding box center [246, 136] width 306 height 13
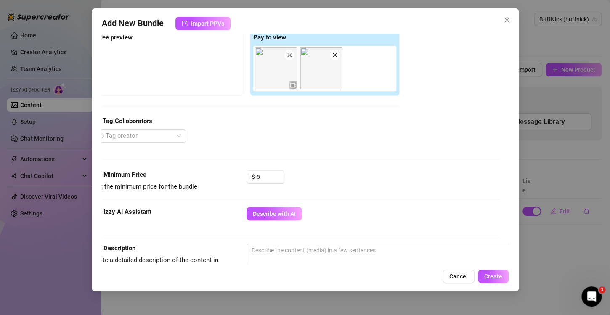
scroll to position [115, 8]
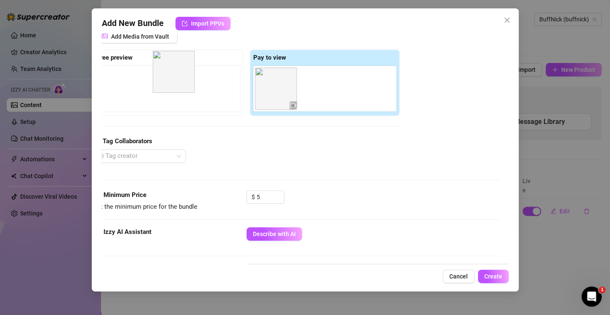
drag, startPoint x: 321, startPoint y: 96, endPoint x: 171, endPoint y: 78, distance: 150.7
click at [171, 78] on div "Free preview Pay to view" at bounding box center [246, 83] width 306 height 66
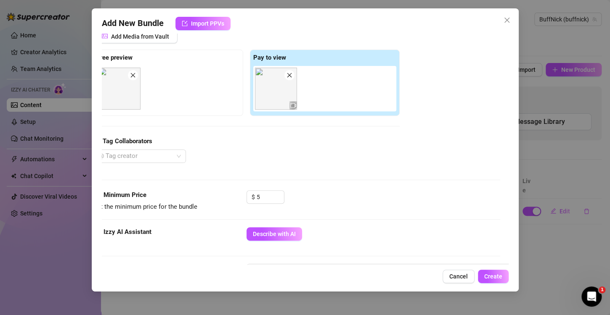
click at [134, 74] on icon "close" at bounding box center [133, 75] width 6 height 6
click at [288, 75] on icon "close" at bounding box center [289, 75] width 5 height 5
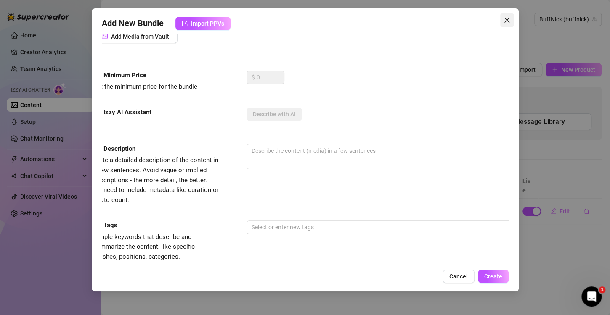
click at [501, 21] on span "Close" at bounding box center [506, 20] width 13 height 7
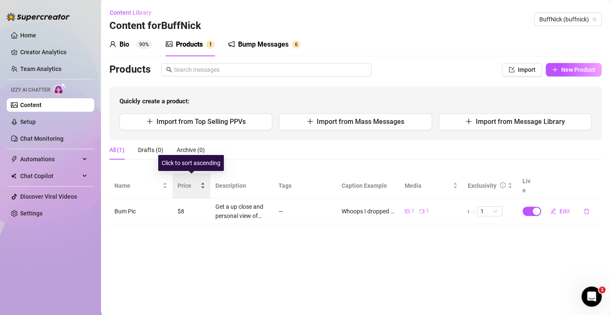
click at [203, 181] on div "Price" at bounding box center [191, 185] width 28 height 9
click at [183, 181] on span "Price" at bounding box center [187, 185] width 21 height 9
click at [185, 204] on td "$8" at bounding box center [191, 212] width 38 height 26
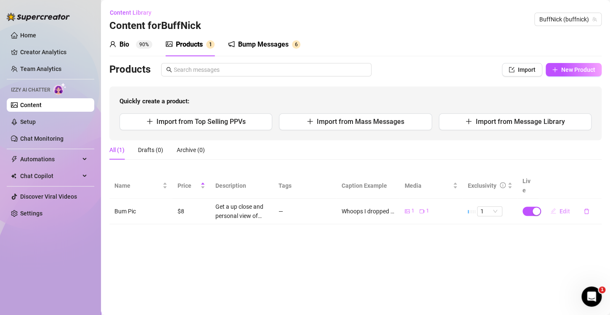
click at [555, 209] on icon "edit" at bounding box center [552, 211] width 5 height 5
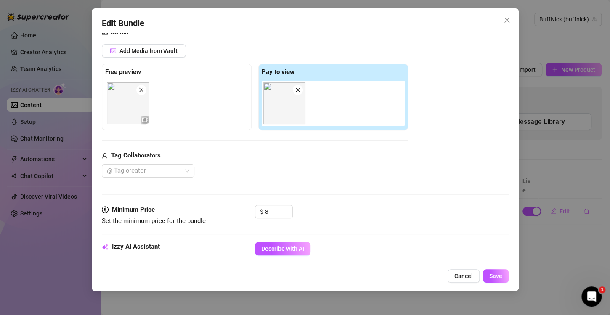
scroll to position [104, 0]
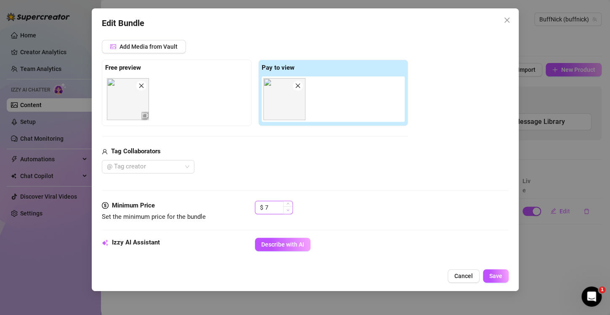
click at [287, 213] on span "Decrease Value" at bounding box center [287, 210] width 9 height 8
click at [490, 273] on span "Save" at bounding box center [495, 276] width 13 height 7
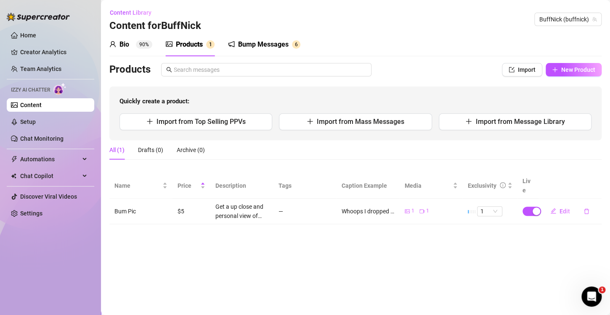
click at [609, 269] on main "Content Library Content for BuffNick BuffNick (buffnick) Bio 90% Products 1 Bum…" at bounding box center [355, 157] width 509 height 315
click at [508, 68] on button "Import" at bounding box center [522, 69] width 40 height 13
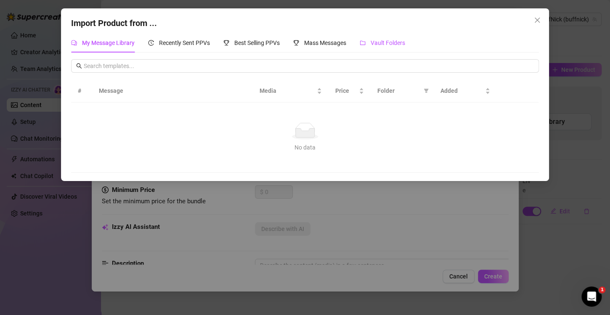
click at [391, 42] on span "Vault Folders" at bounding box center [387, 43] width 34 height 7
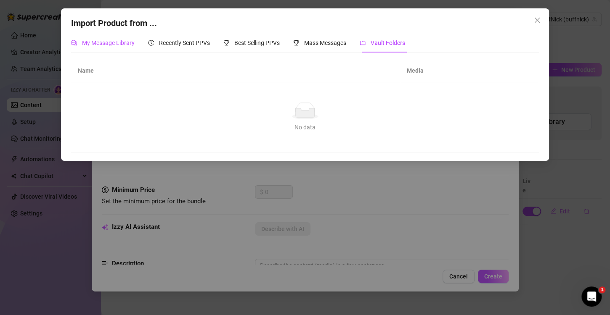
click at [119, 41] on span "My Message Library" at bounding box center [108, 43] width 53 height 7
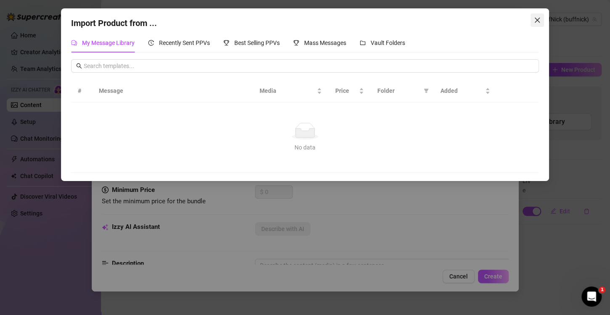
click at [536, 19] on icon "close" at bounding box center [536, 20] width 5 height 5
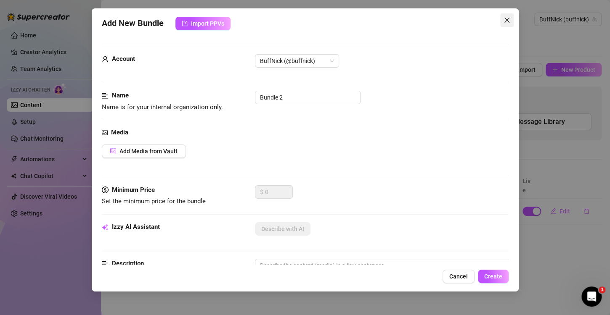
click at [506, 19] on icon "close" at bounding box center [506, 20] width 7 height 7
